Goal: Navigation & Orientation: Find specific page/section

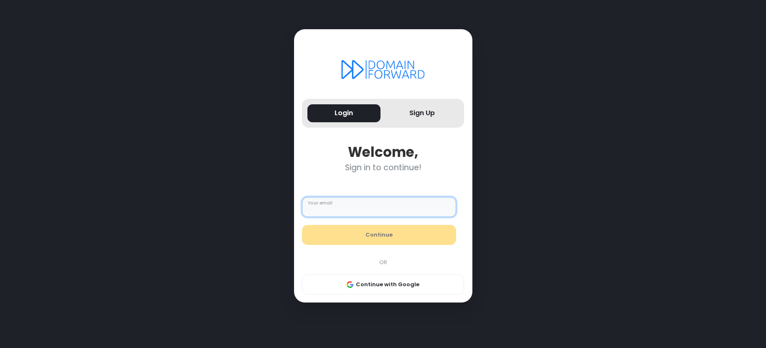
paste input "**********"
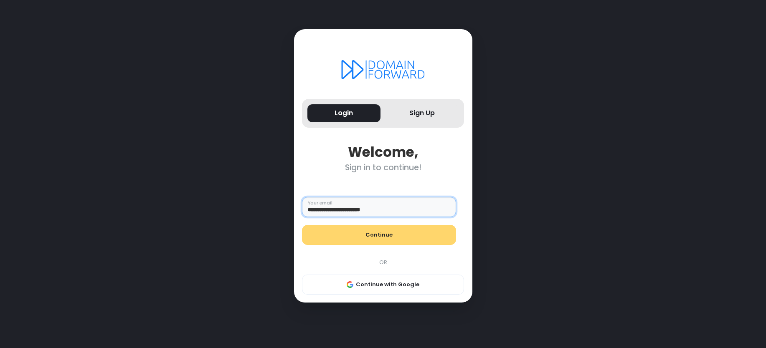
type input "**********"
click at [383, 232] on button "Continue" at bounding box center [379, 235] width 154 height 20
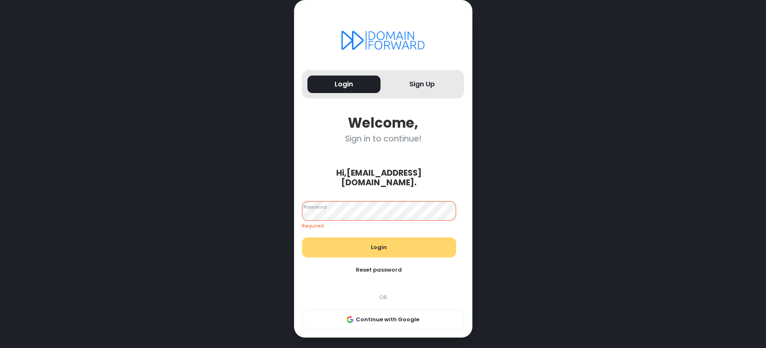
click at [388, 244] on button "Login" at bounding box center [379, 248] width 154 height 20
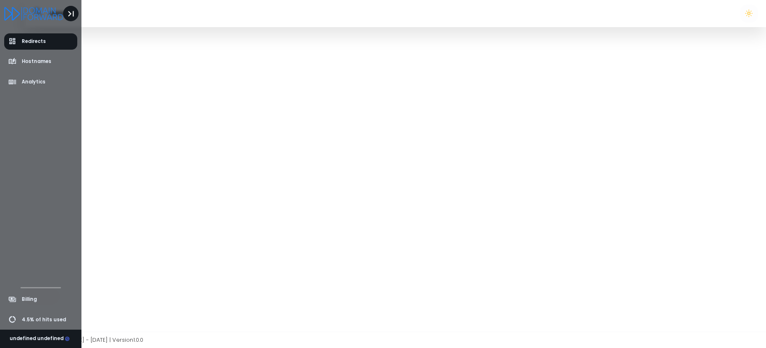
click at [71, 18] on icon "Toggle Aside" at bounding box center [71, 13] width 11 height 11
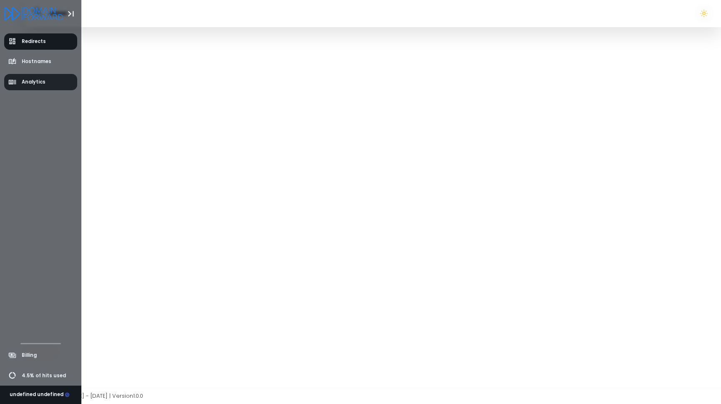
click at [23, 78] on span "Analytics" at bounding box center [27, 82] width 38 height 8
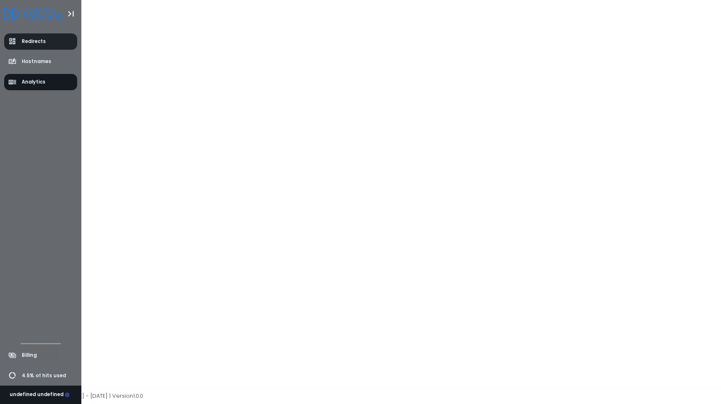
click at [43, 42] on span "Redirects" at bounding box center [34, 41] width 24 height 7
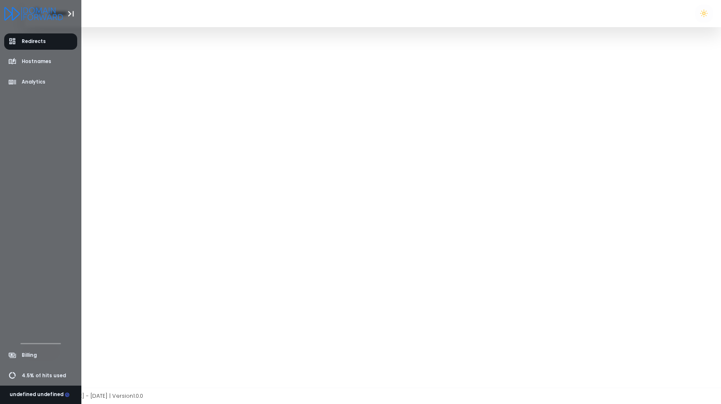
click at [50, 9] on icon "Logo" at bounding box center [33, 13] width 59 height 13
click at [15, 15] on icon "Logo" at bounding box center [33, 13] width 59 height 13
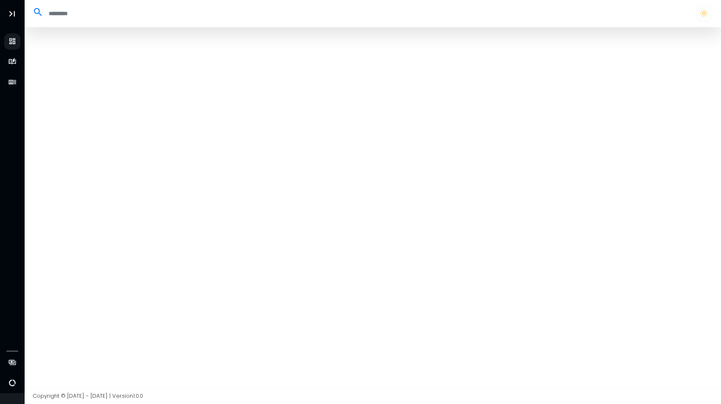
click at [217, 113] on div at bounding box center [373, 207] width 697 height 360
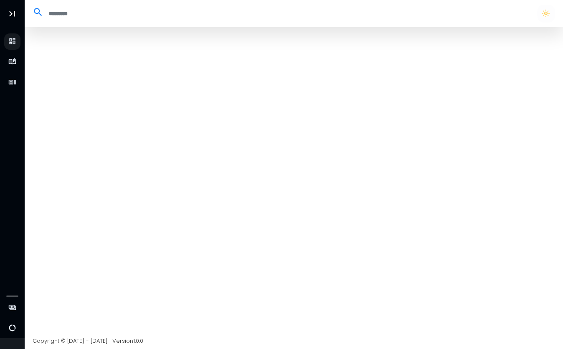
click at [83, 15] on input "search" at bounding box center [285, 14] width 485 height 14
click at [81, 46] on div at bounding box center [294, 179] width 538 height 305
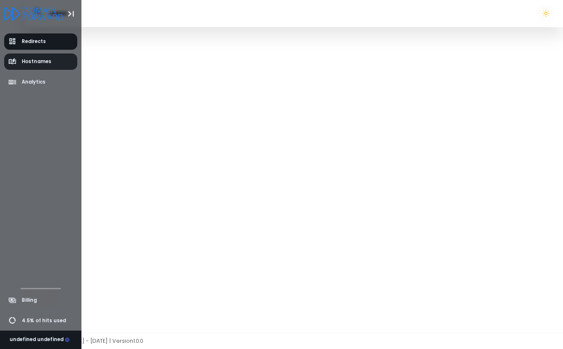
click at [50, 61] on link "Hostnames" at bounding box center [40, 61] width 73 height 16
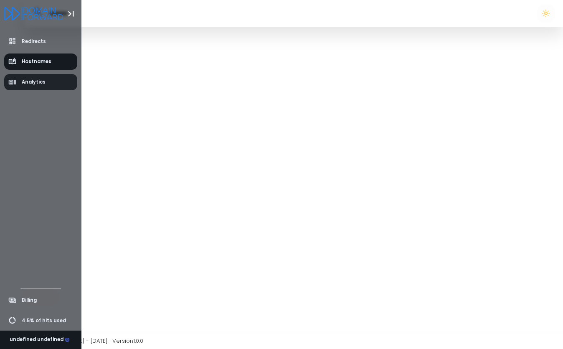
click at [48, 77] on link "Analytics" at bounding box center [40, 82] width 73 height 16
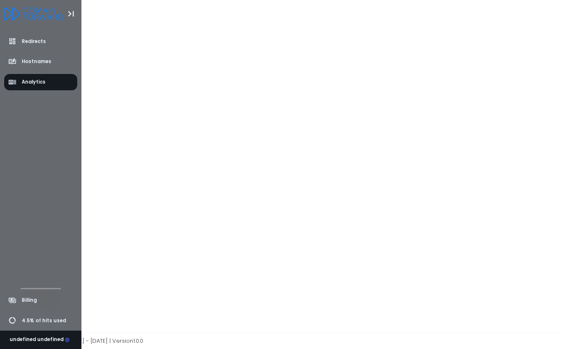
click at [53, 13] on icon "Logo" at bounding box center [33, 13] width 59 height 13
